Goal: Information Seeking & Learning: Learn about a topic

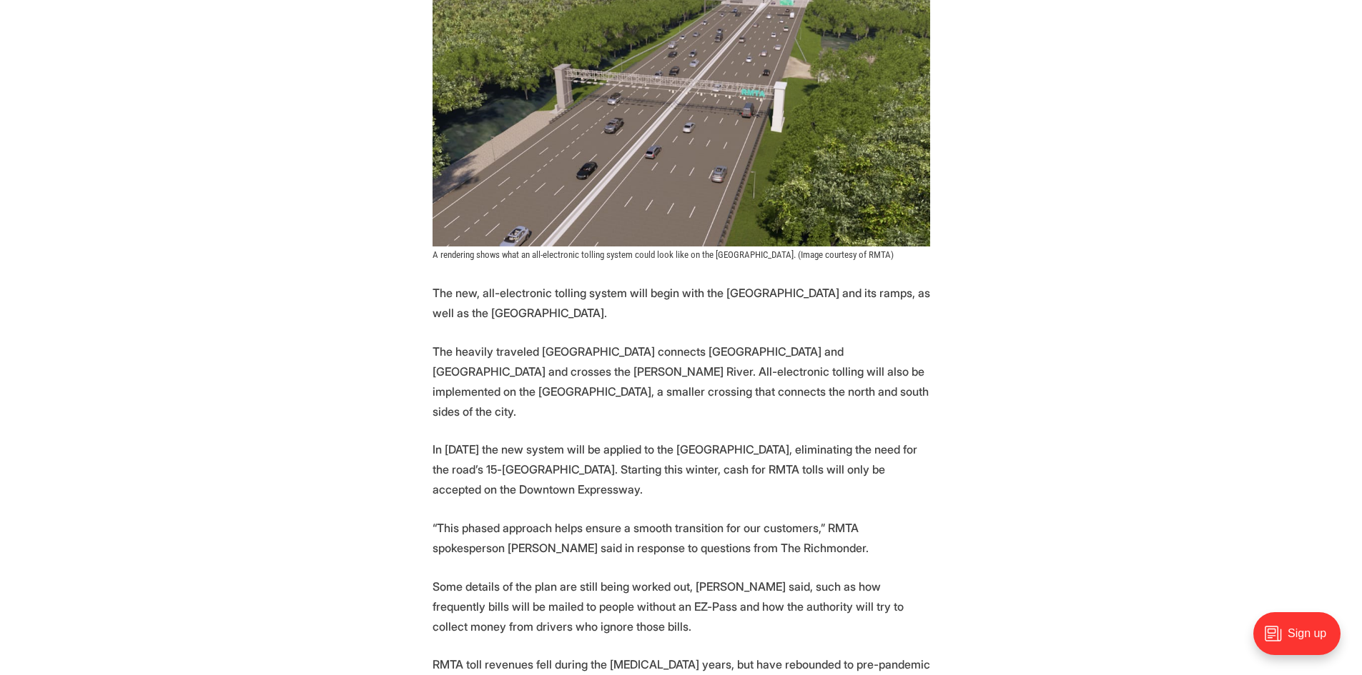
scroll to position [1644, 0]
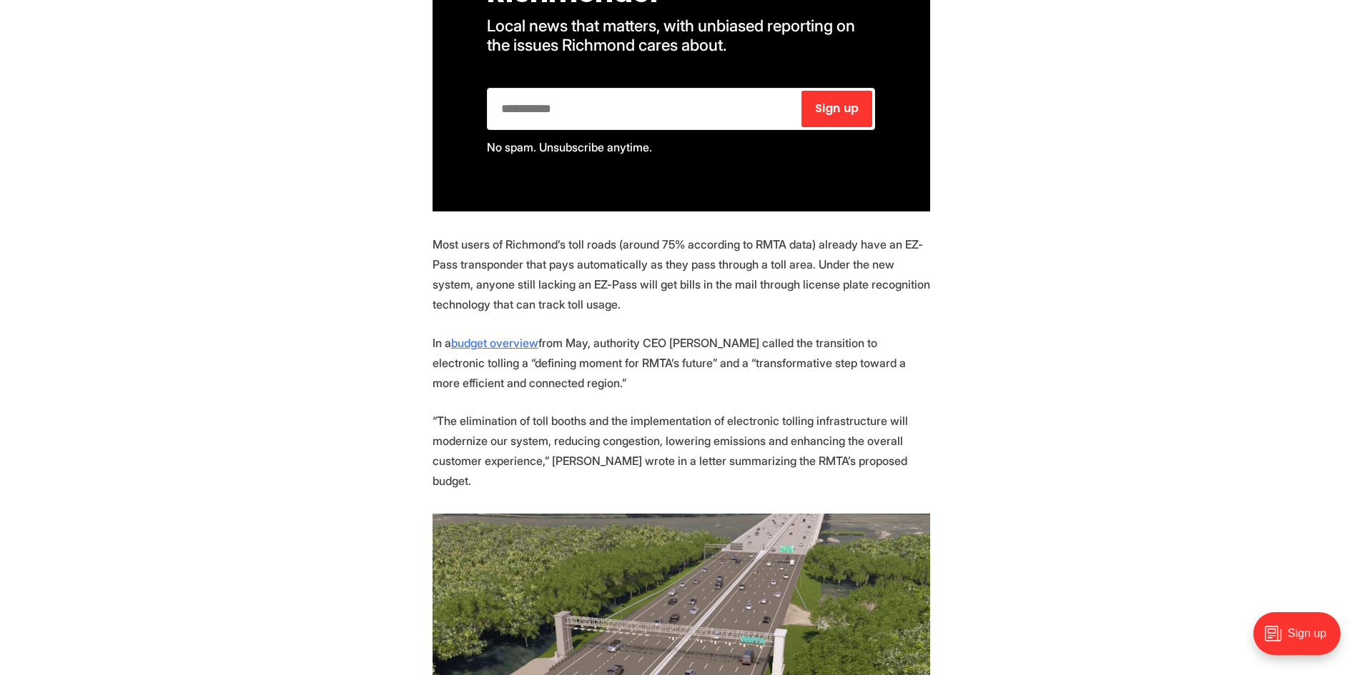
scroll to position [1072, 0]
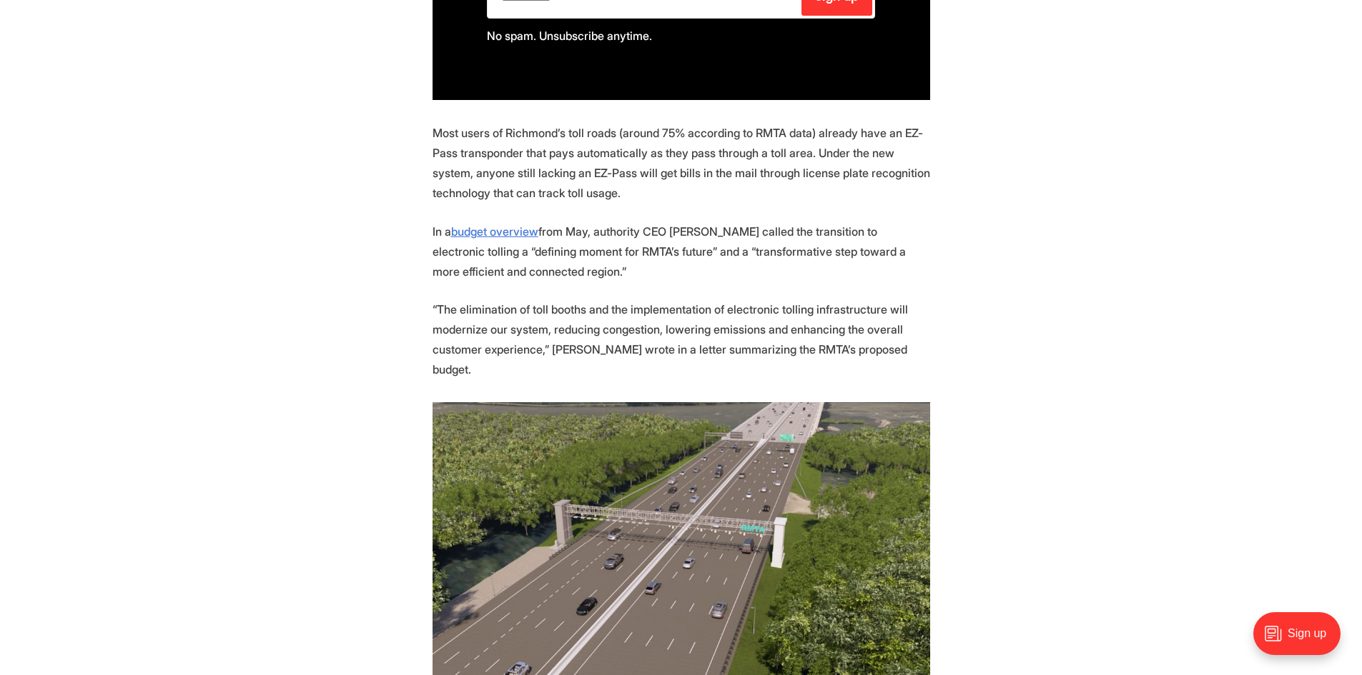
drag, startPoint x: 411, startPoint y: 227, endPoint x: 575, endPoint y: 277, distance: 171.8
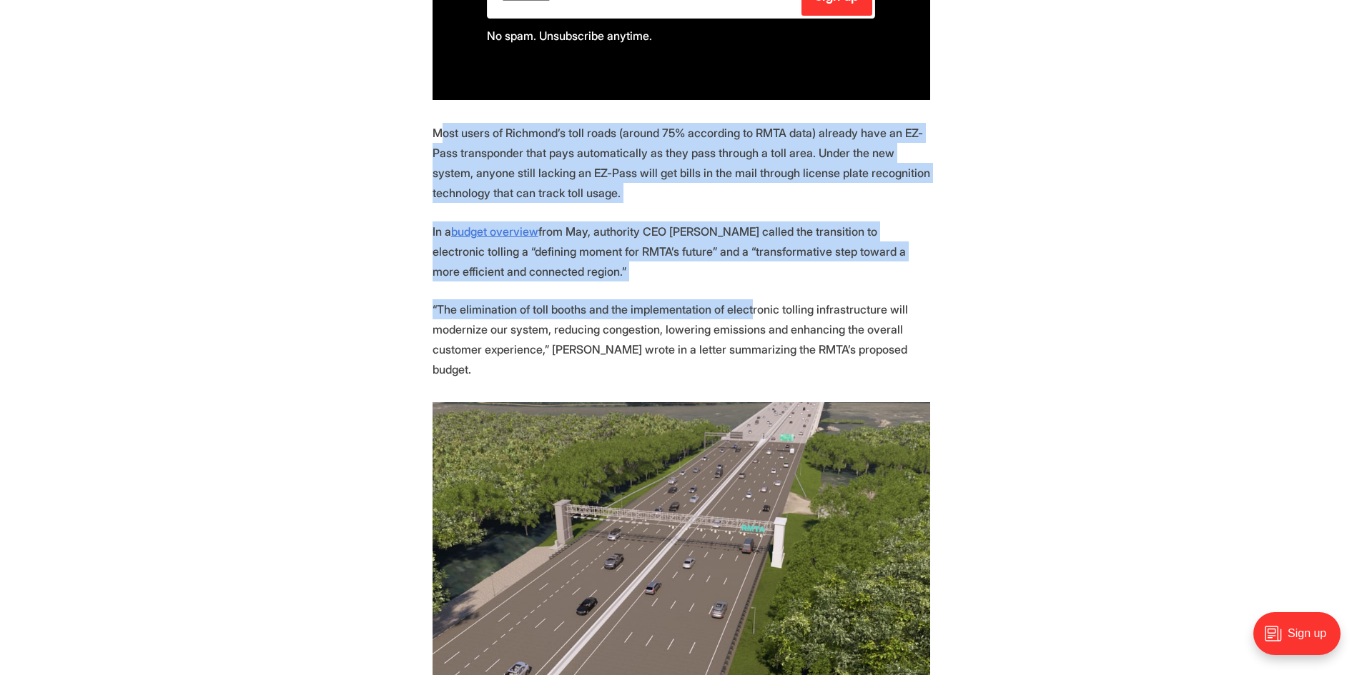
drag, startPoint x: 437, startPoint y: 134, endPoint x: 743, endPoint y: 311, distance: 352.6
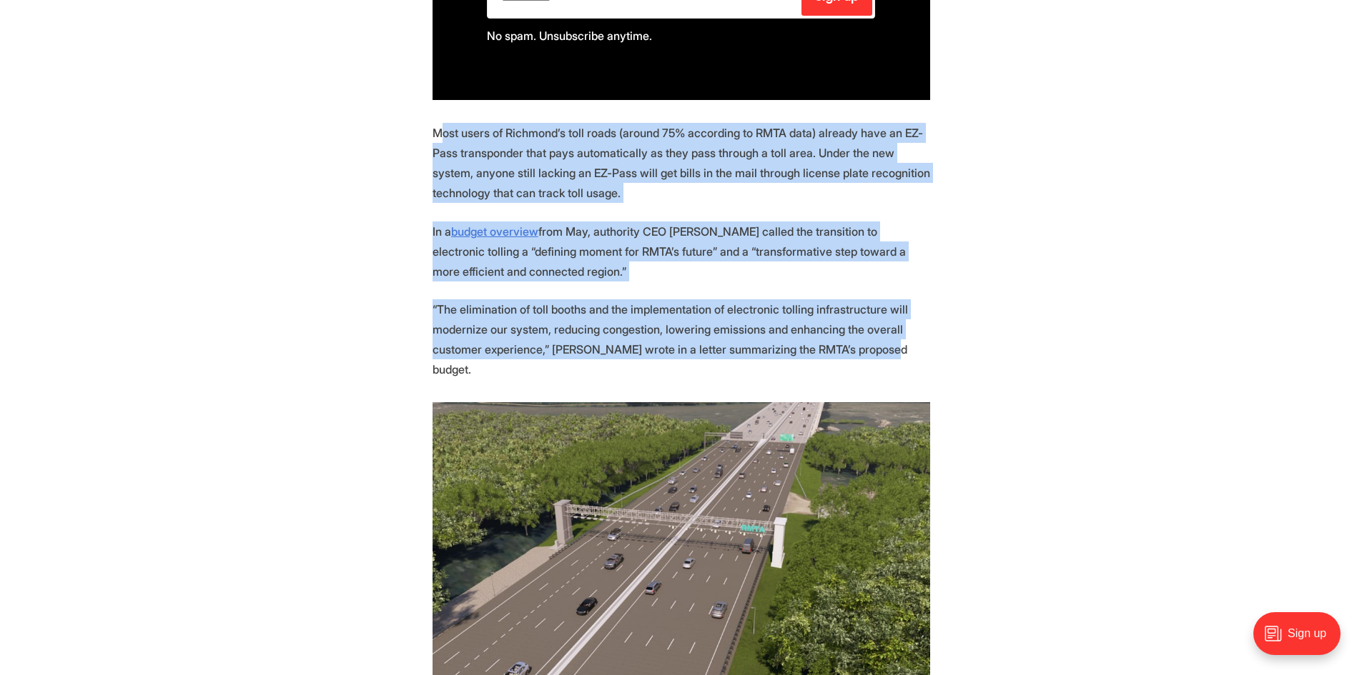
drag, startPoint x: 883, startPoint y: 351, endPoint x: 438, endPoint y: 128, distance: 498.0
click at [755, 313] on p "“The elimination of toll booths and the implementation of electronic tolling in…" at bounding box center [680, 339] width 497 height 80
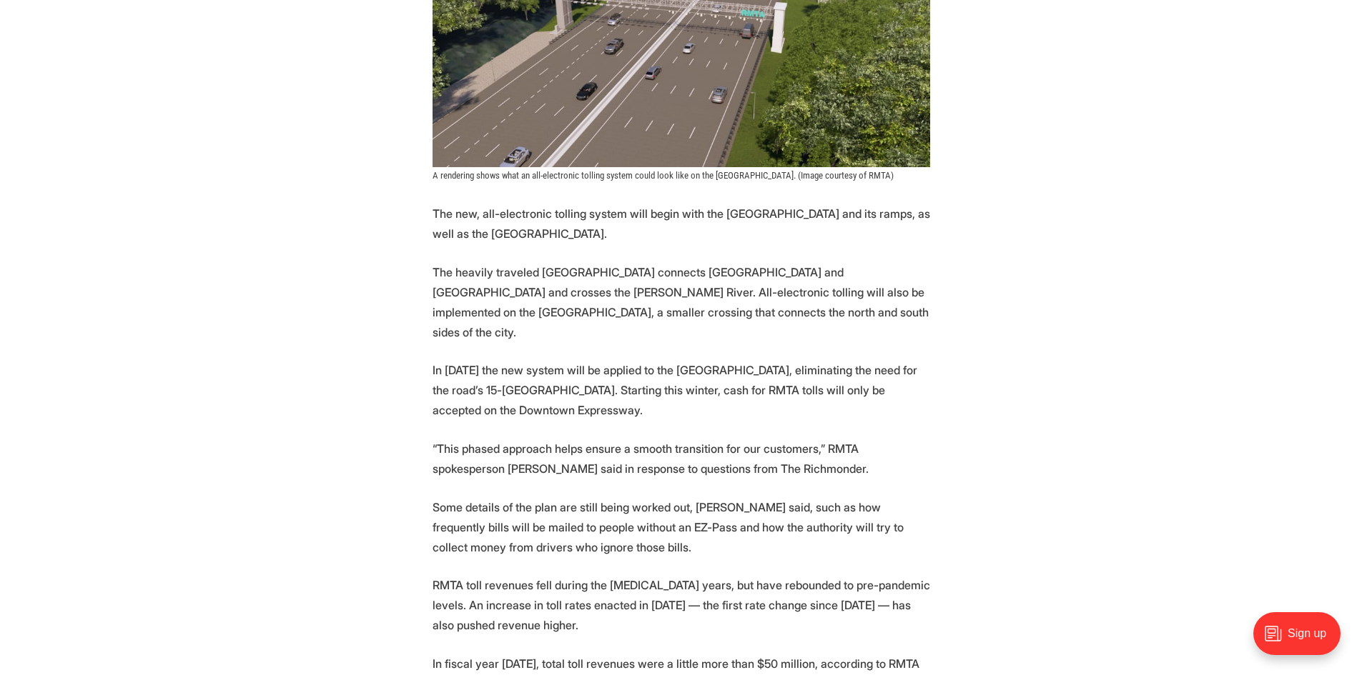
scroll to position [1644, 0]
